Goal: Find specific page/section: Find specific page/section

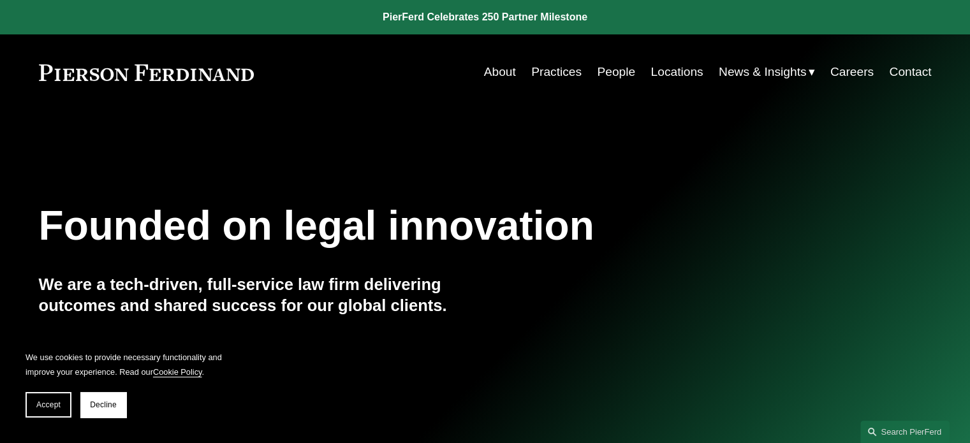
click at [679, 73] on link "Locations" at bounding box center [677, 72] width 52 height 24
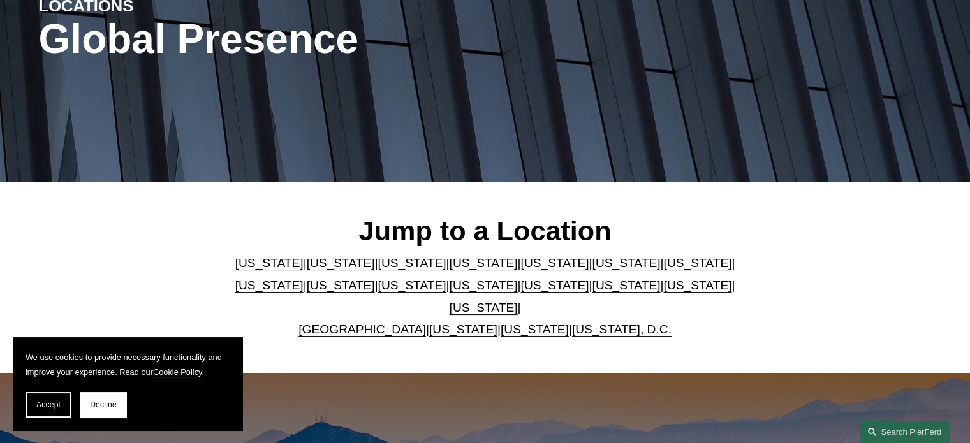
scroll to position [319, 0]
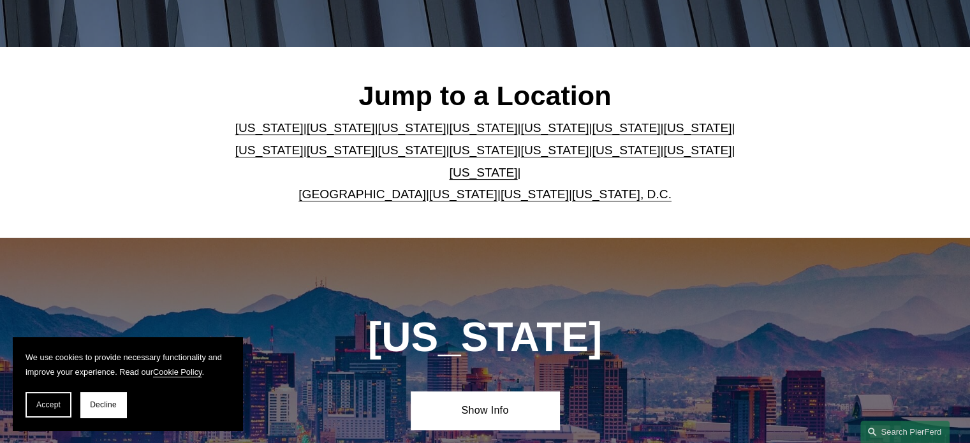
click at [592, 135] on link "[US_STATE]" at bounding box center [626, 127] width 68 height 13
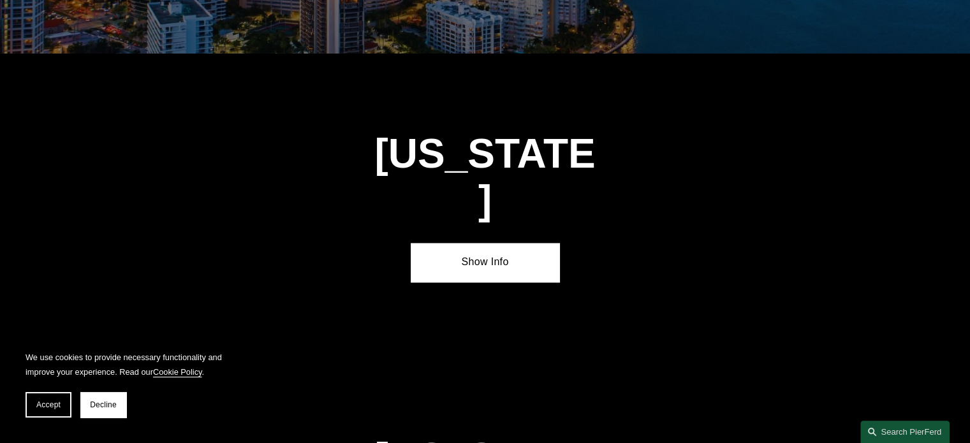
scroll to position [1891, 0]
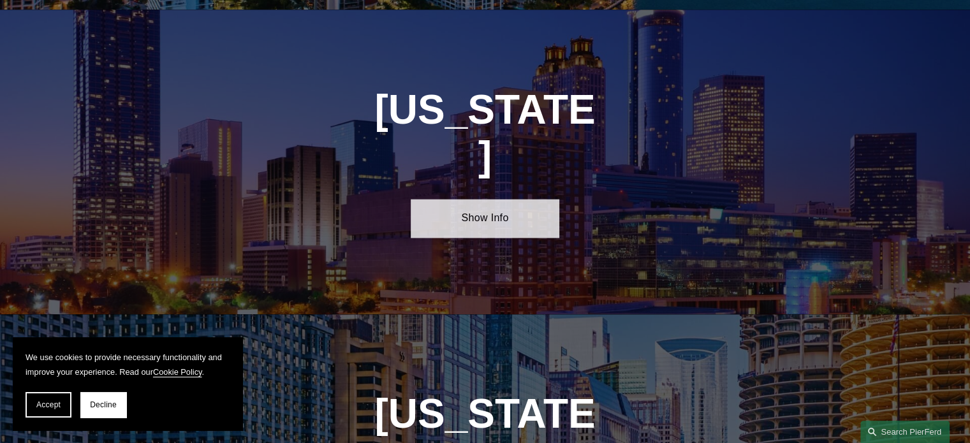
click at [496, 199] on link "Show Info" at bounding box center [485, 218] width 149 height 38
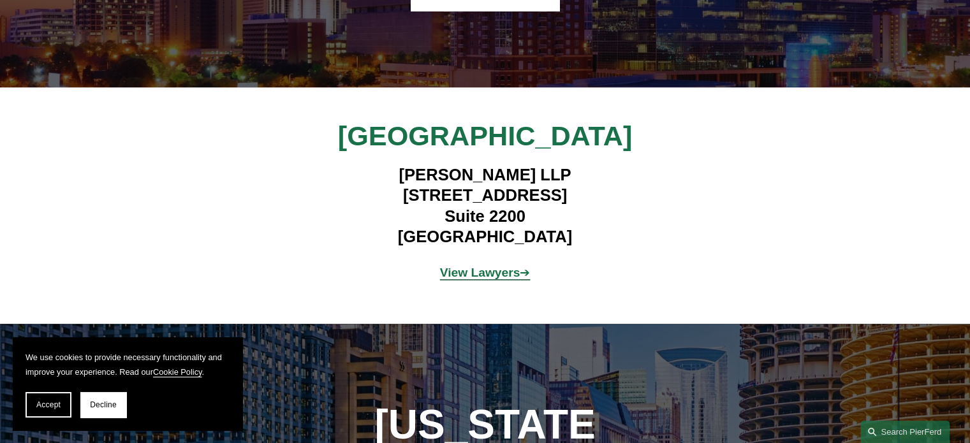
scroll to position [2146, 0]
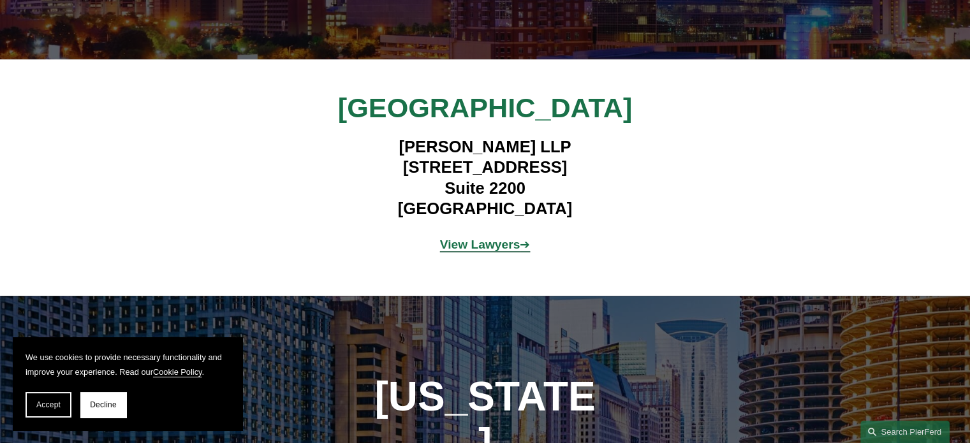
click at [495, 238] on strong "View Lawyers" at bounding box center [480, 244] width 80 height 13
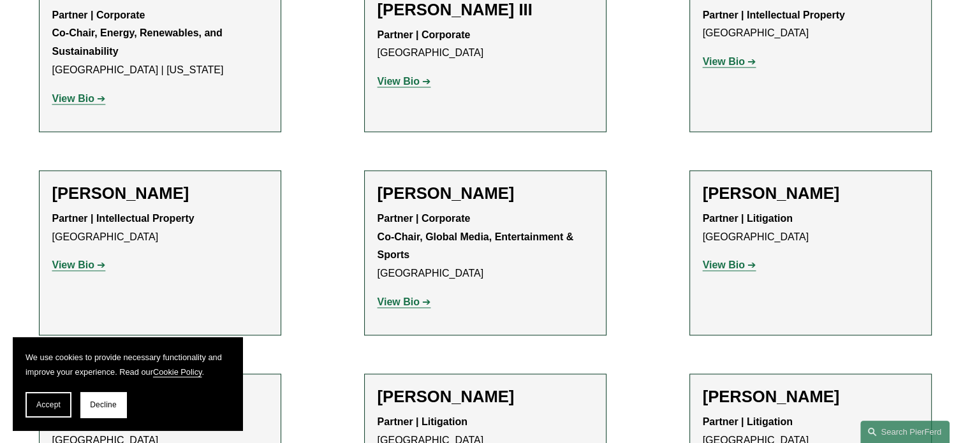
scroll to position [1723, 0]
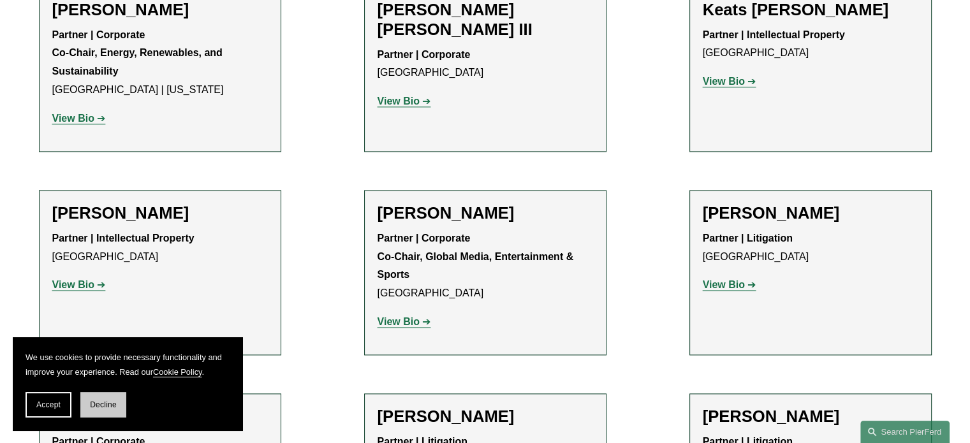
click at [89, 400] on button "Decline" at bounding box center [103, 405] width 46 height 26
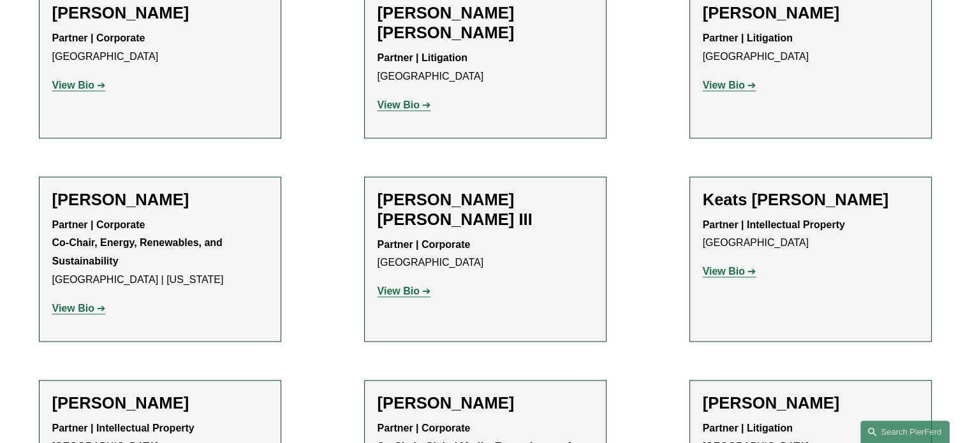
scroll to position [1531, 0]
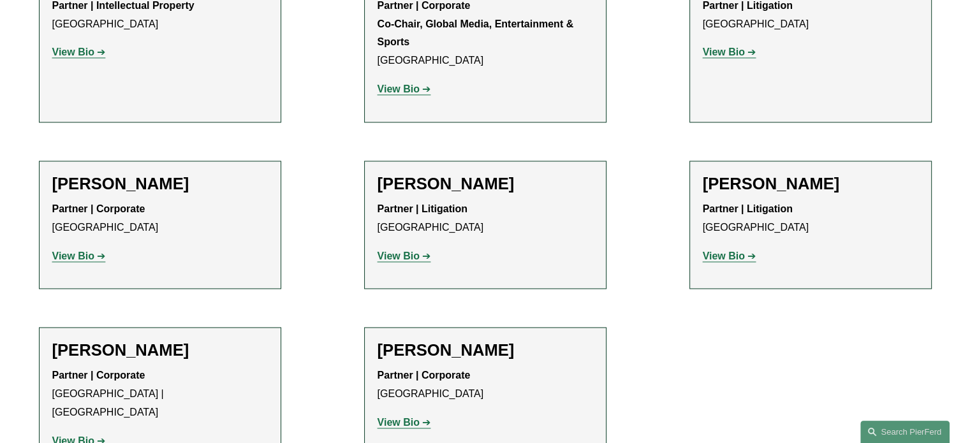
scroll to position [1978, 0]
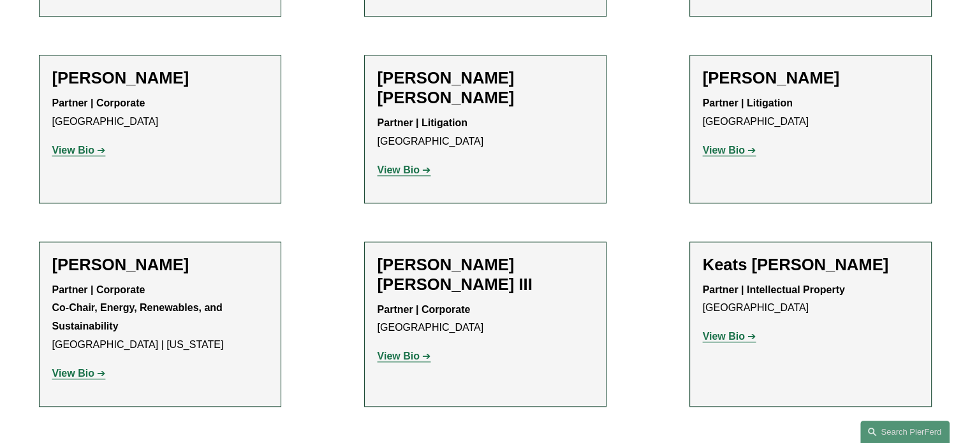
scroll to position [1340, 0]
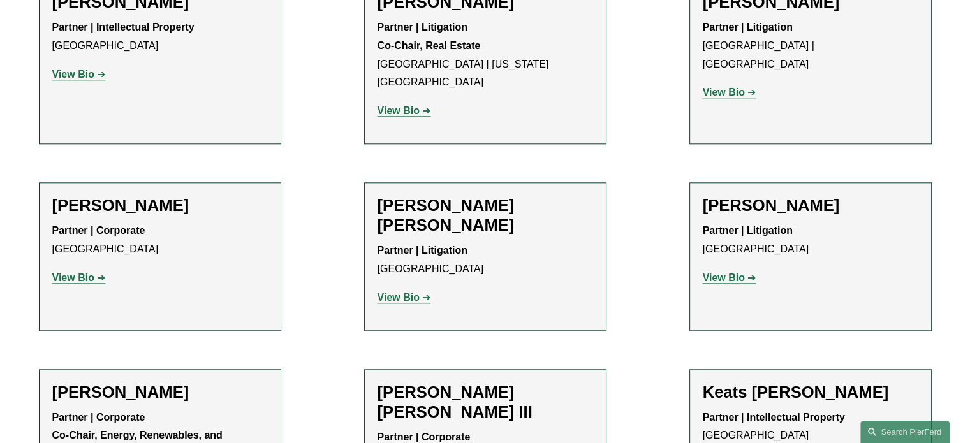
click at [413, 292] on strong "View Bio" at bounding box center [399, 297] width 42 height 11
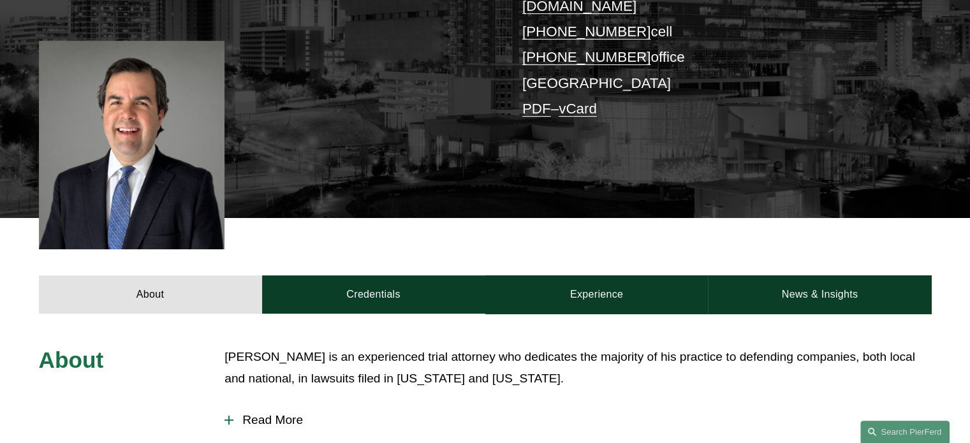
scroll to position [447, 0]
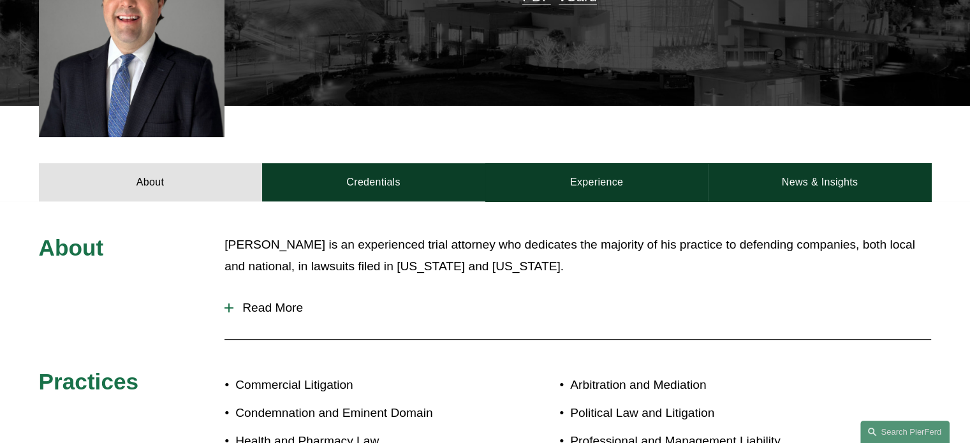
click at [280, 301] on span "Read More" at bounding box center [583, 308] width 698 height 14
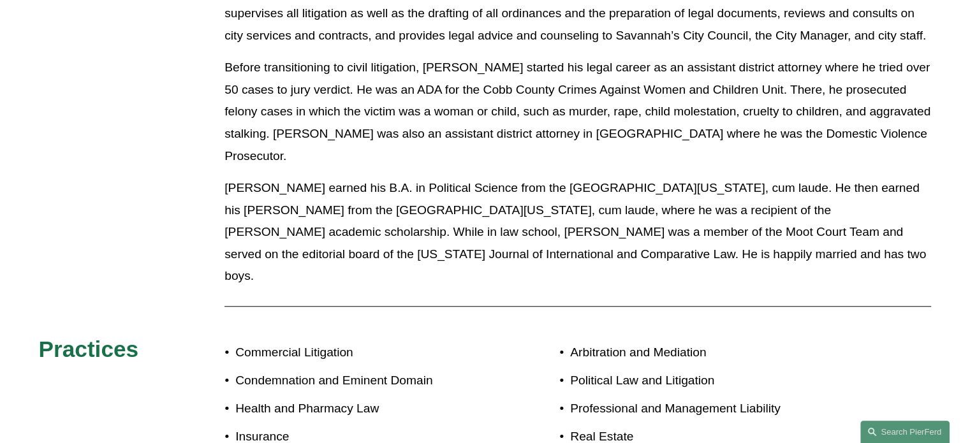
scroll to position [1055, 0]
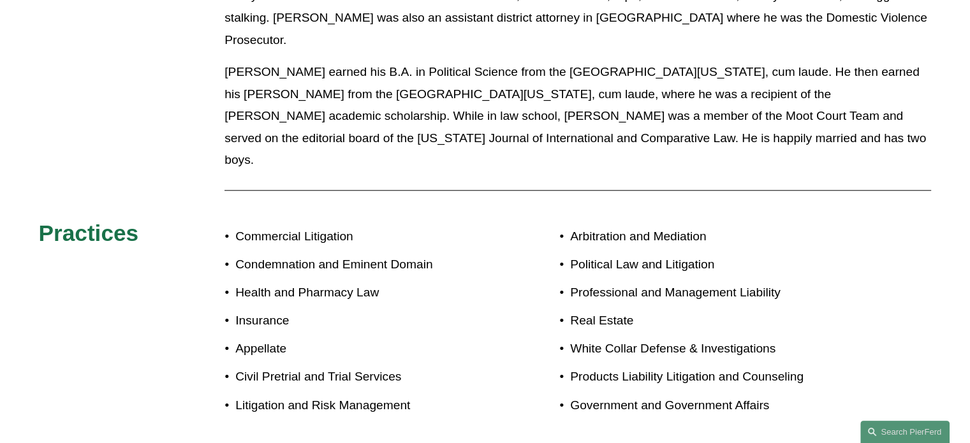
scroll to position [1246, 0]
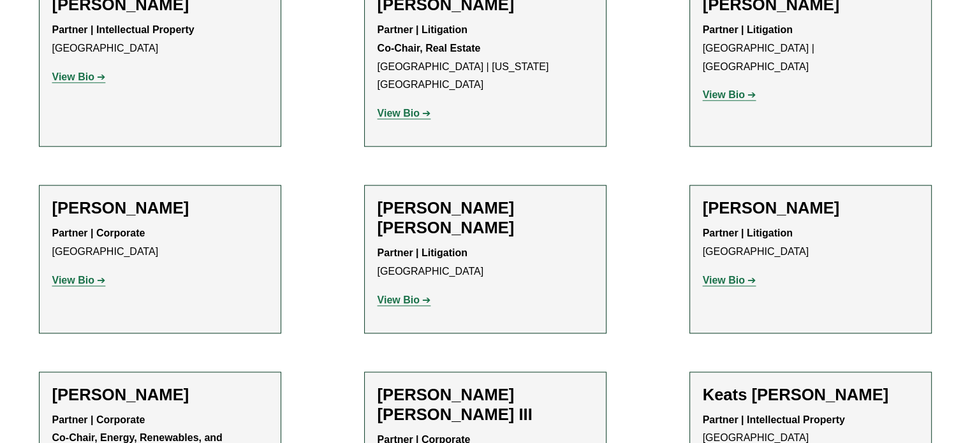
scroll to position [1340, 0]
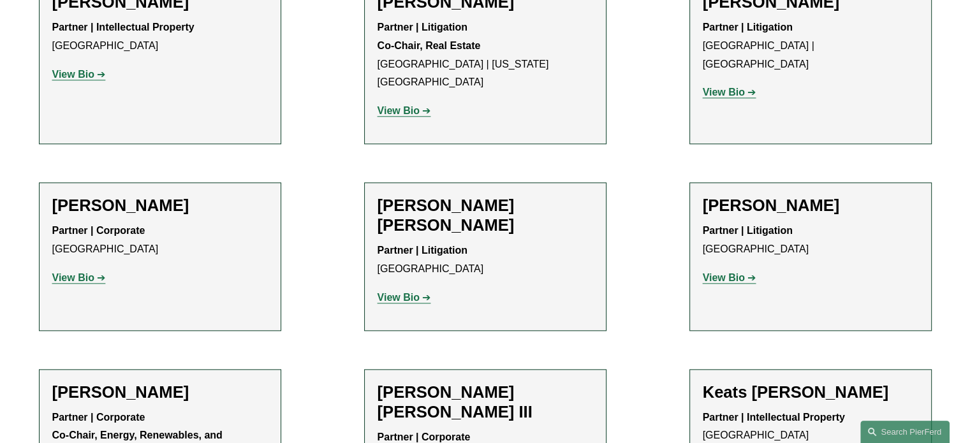
click at [324, 151] on ul "Filter Location [GEOGRAPHIC_DATA] [GEOGRAPHIC_DATA] All [GEOGRAPHIC_DATA] [GEOG…" at bounding box center [485, 72] width 951 height 2035
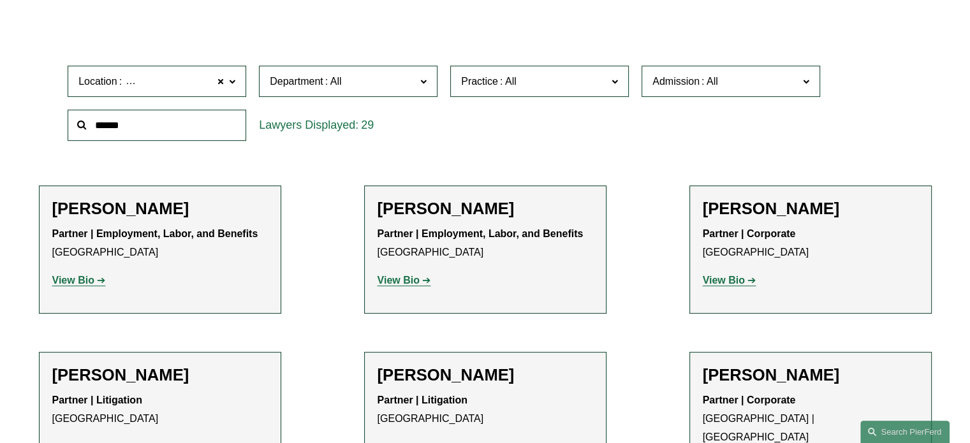
scroll to position [373, 0]
drag, startPoint x: 371, startPoint y: 125, endPoint x: 261, endPoint y: 122, distance: 110.4
click at [261, 122] on div "29" at bounding box center [348, 125] width 179 height 31
click at [299, 128] on div "29" at bounding box center [348, 125] width 179 height 31
click at [70, 285] on strong "View Bio" at bounding box center [73, 281] width 42 height 11
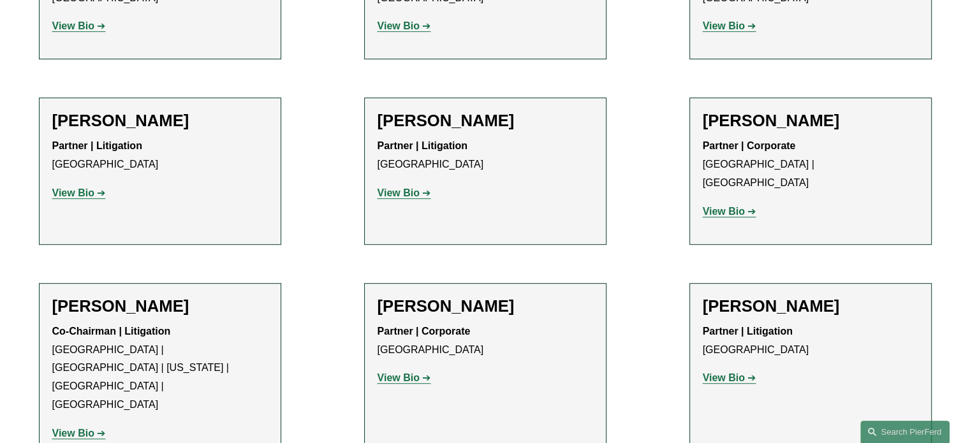
scroll to position [692, 0]
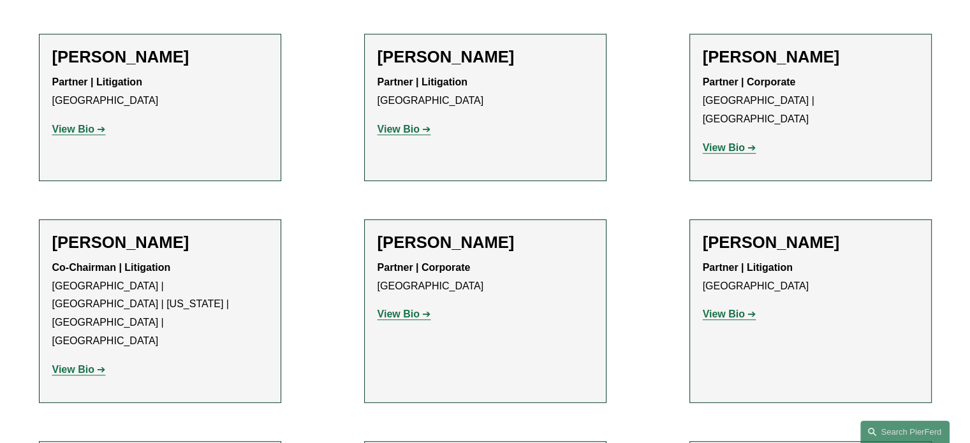
click at [74, 364] on strong "View Bio" at bounding box center [73, 369] width 42 height 11
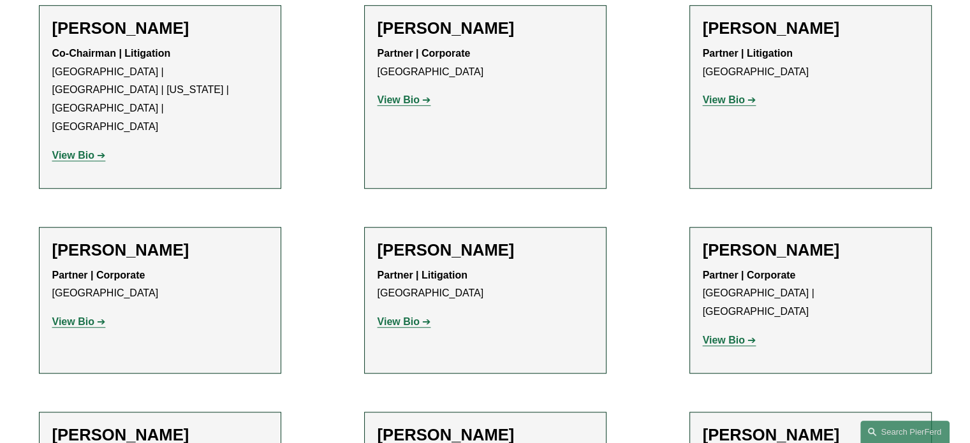
scroll to position [0, 0]
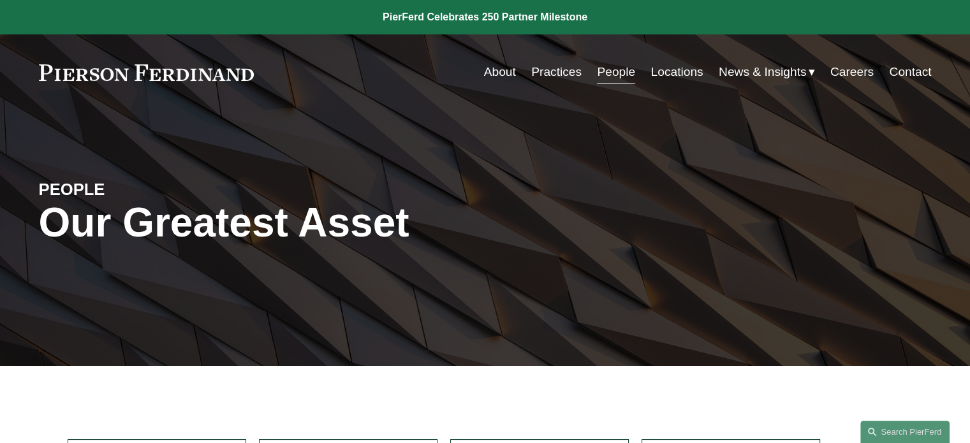
drag, startPoint x: 338, startPoint y: 329, endPoint x: 342, endPoint y: 138, distance: 190.8
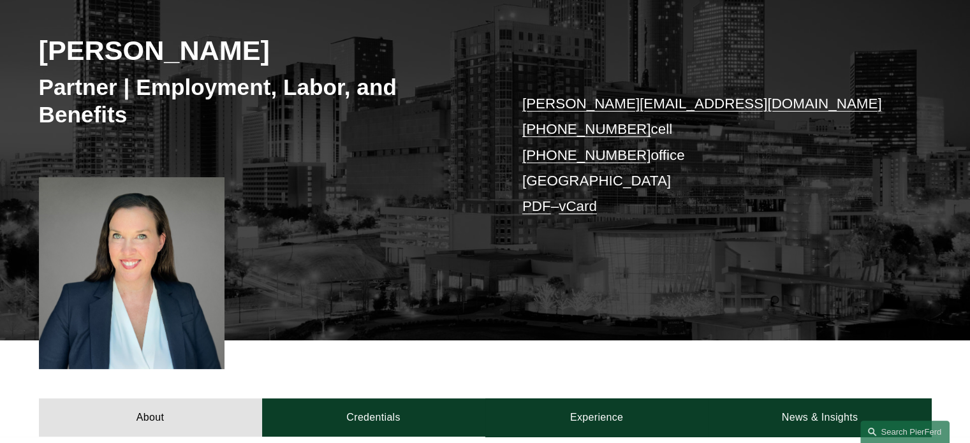
scroll to position [191, 0]
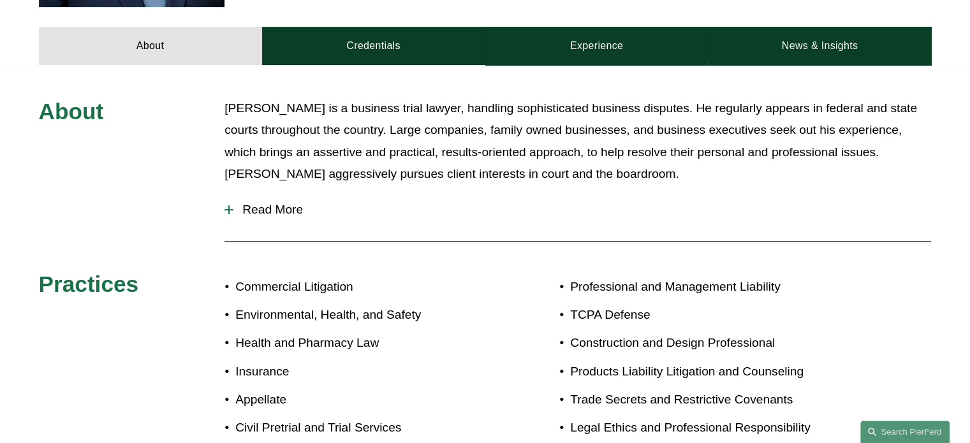
scroll to position [638, 0]
